Goal: Complete application form

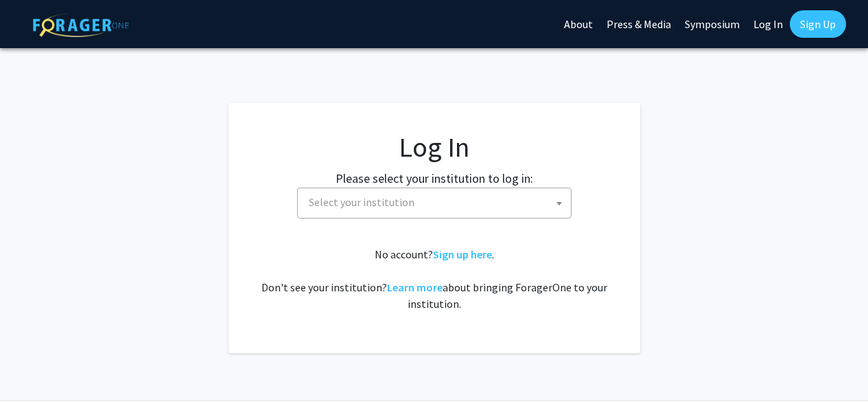
select select
click at [463, 202] on span "Select your institution" at bounding box center [437, 202] width 268 height 28
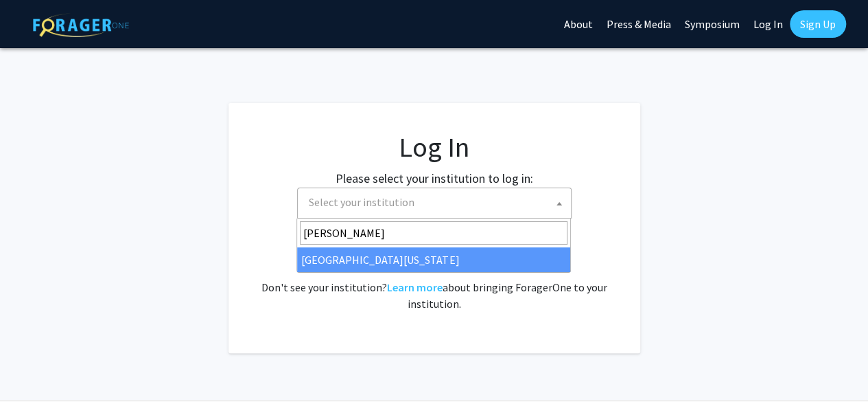
type input "[PERSON_NAME]"
select select "31"
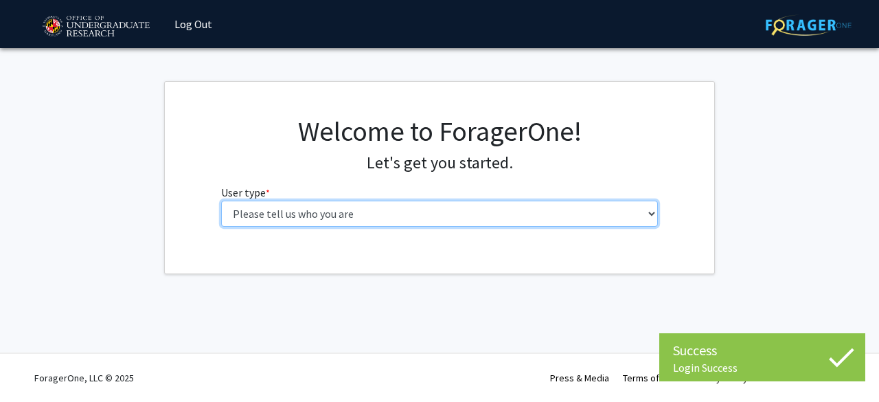
click at [610, 221] on select "Please tell us who you are Undergraduate Student Master's Student Doctoral Cand…" at bounding box center [439, 213] width 437 height 26
select select "1: undergrad"
click at [221, 200] on select "Please tell us who you are Undergraduate Student Master's Student Doctoral Cand…" at bounding box center [439, 213] width 437 height 26
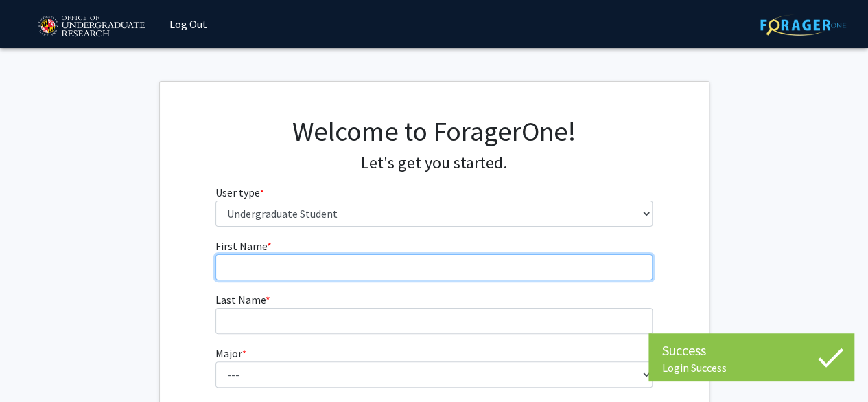
click at [469, 257] on input "First Name * required" at bounding box center [434, 267] width 437 height 26
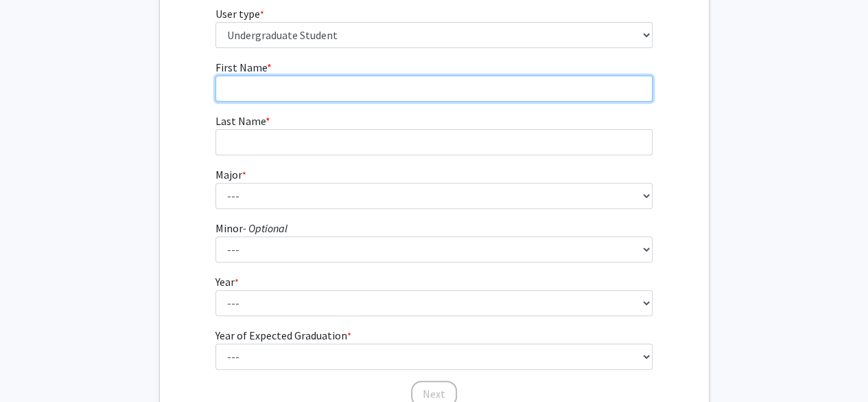
scroll to position [299, 0]
